Goal: Task Accomplishment & Management: Complete application form

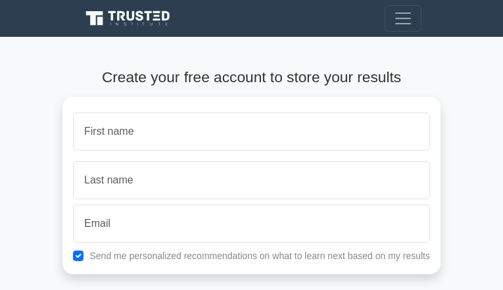
type input "vZyBmBGC"
type input "uuCglyCHVX"
type input "[EMAIL_ADDRESS][DOMAIN_NAME]"
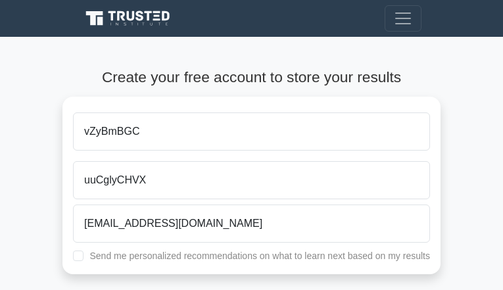
checkbox input "true"
